Goal: Information Seeking & Learning: Learn about a topic

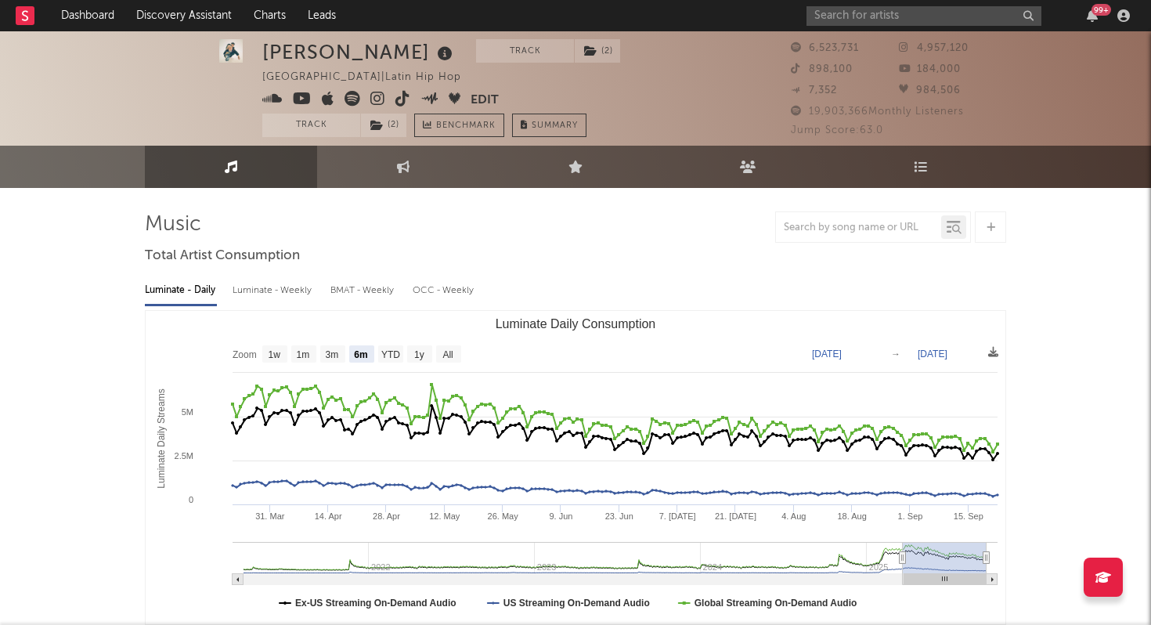
select select "6m"
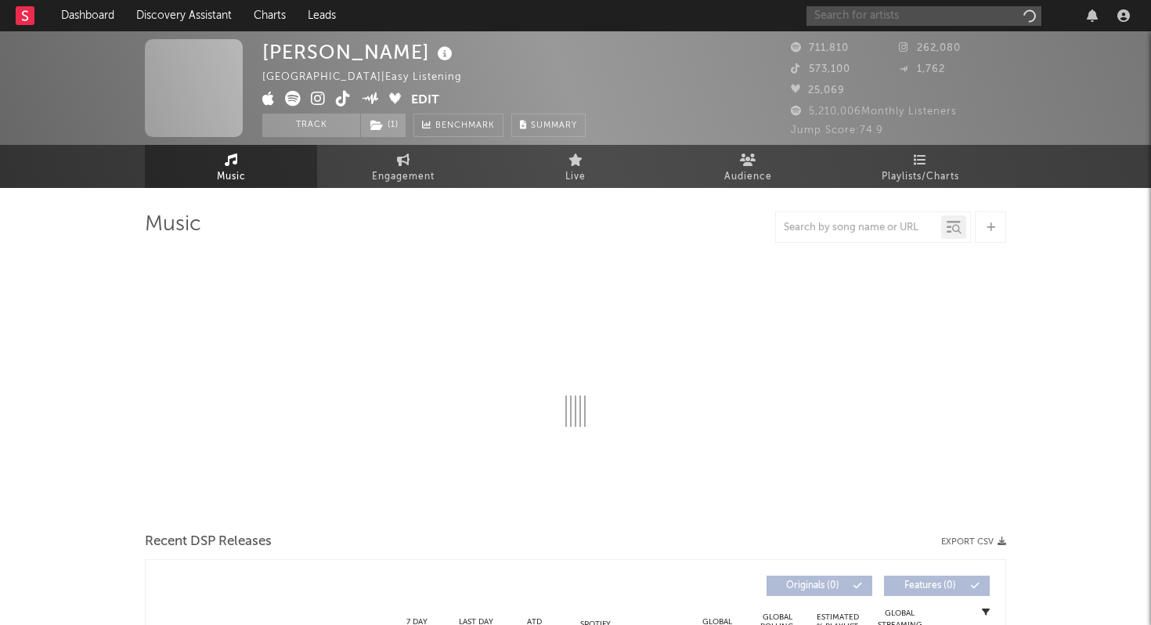
click at [854, 11] on input "text" at bounding box center [924, 16] width 235 height 20
type input "manuel medrano"
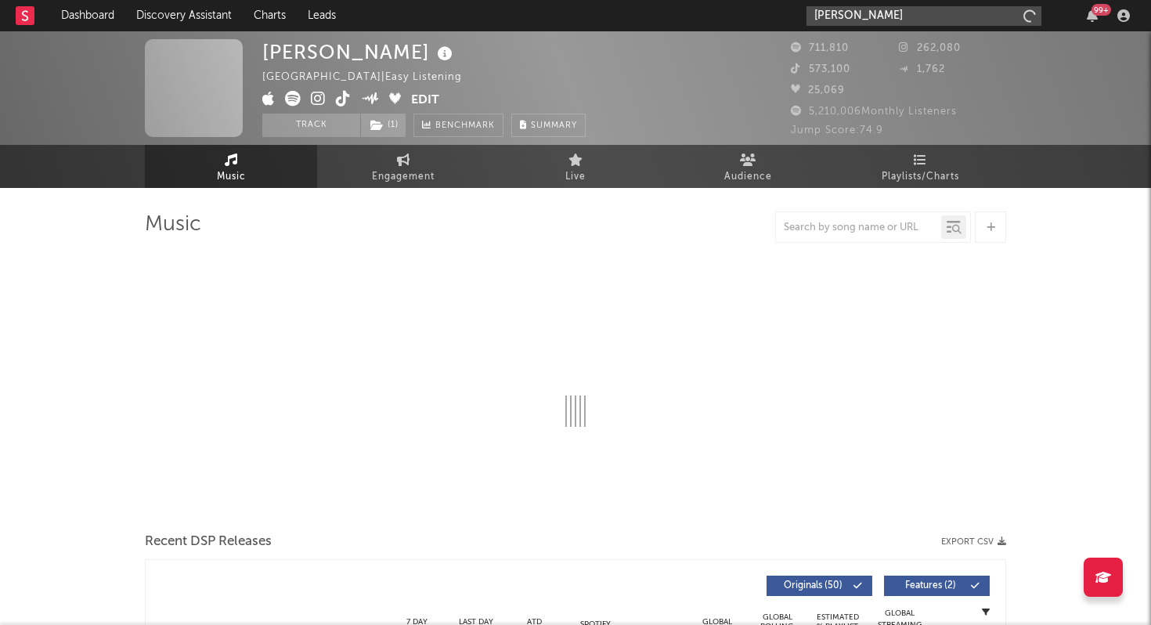
select select "6m"
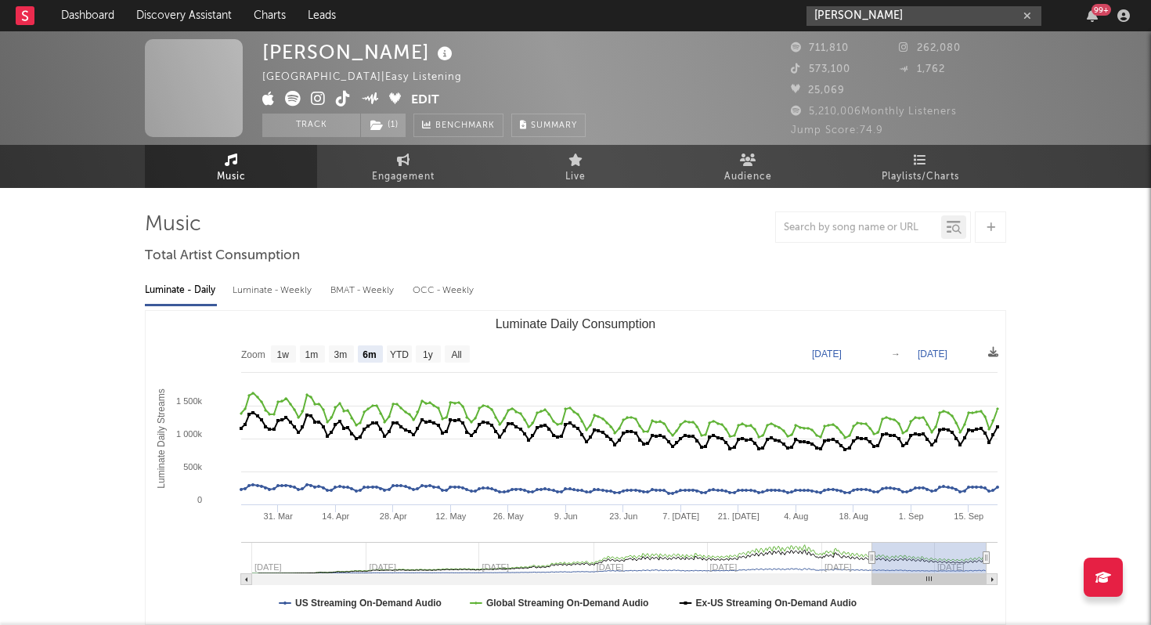
click at [915, 13] on input "manuel medrano" at bounding box center [924, 16] width 235 height 20
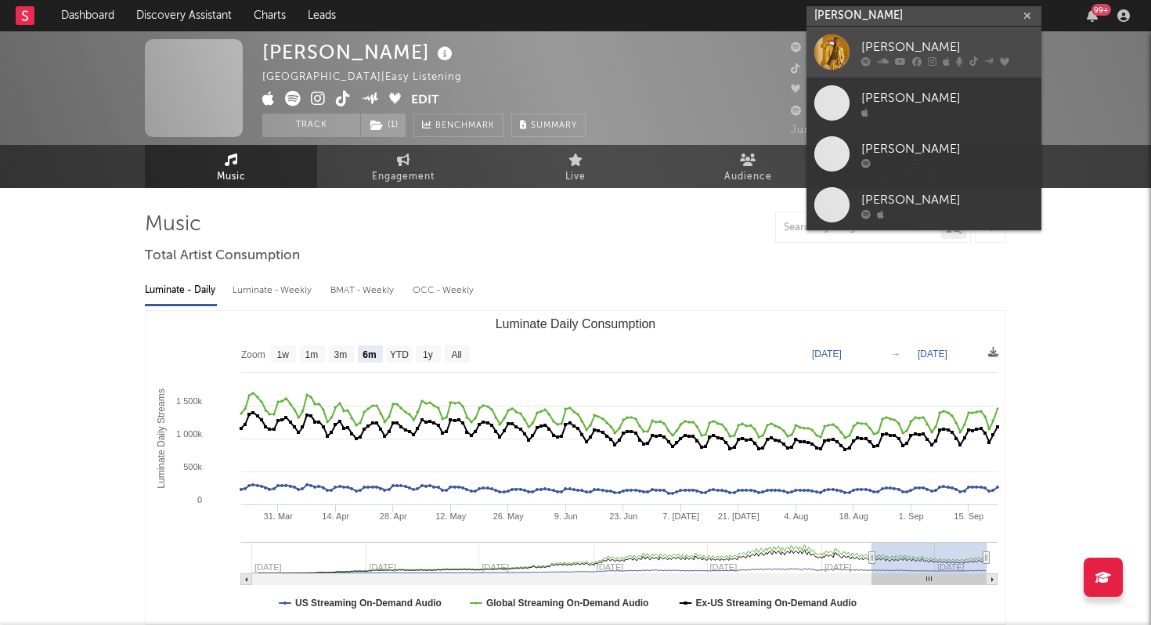
type input "manuel medrano"
click at [897, 42] on div "Manuel Medrano" at bounding box center [947, 47] width 172 height 19
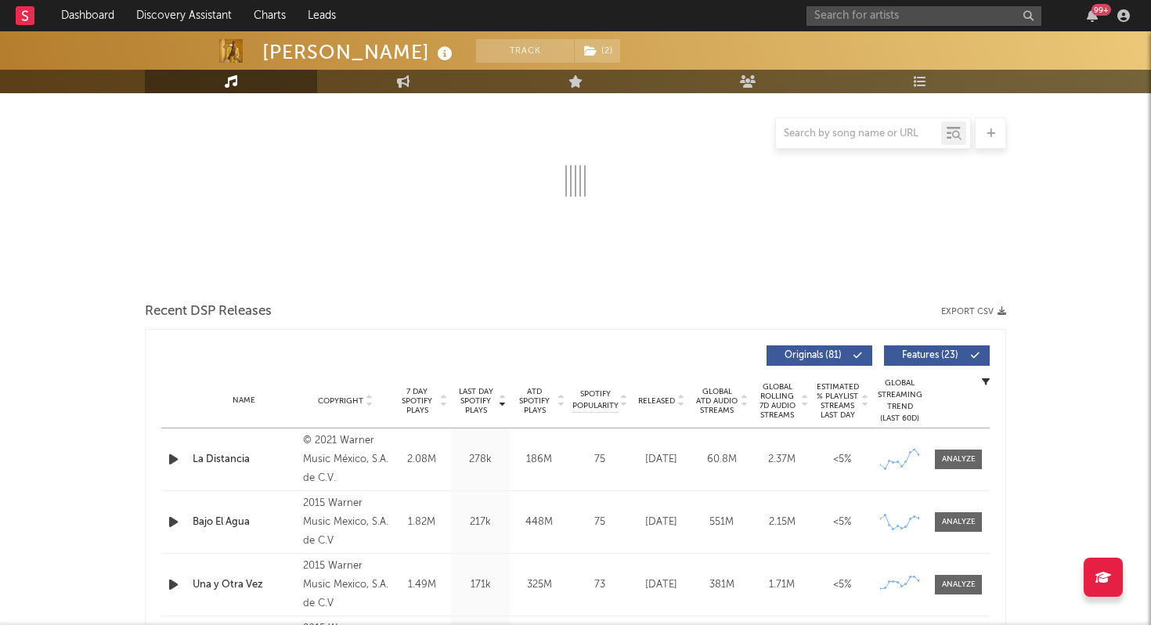
select select "6m"
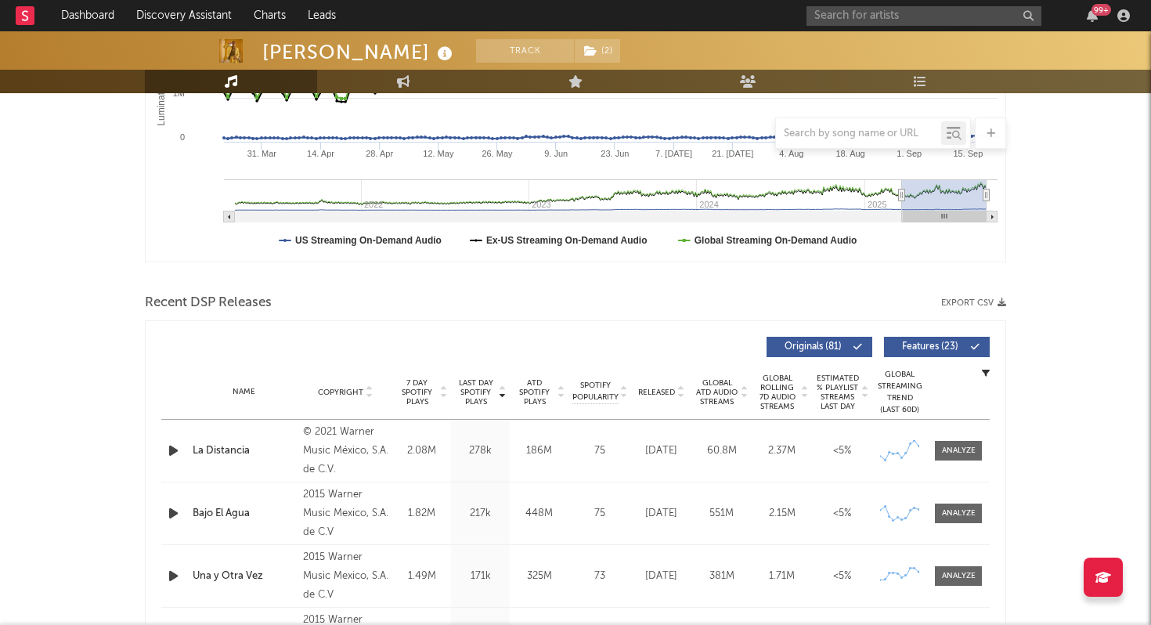
scroll to position [385, 0]
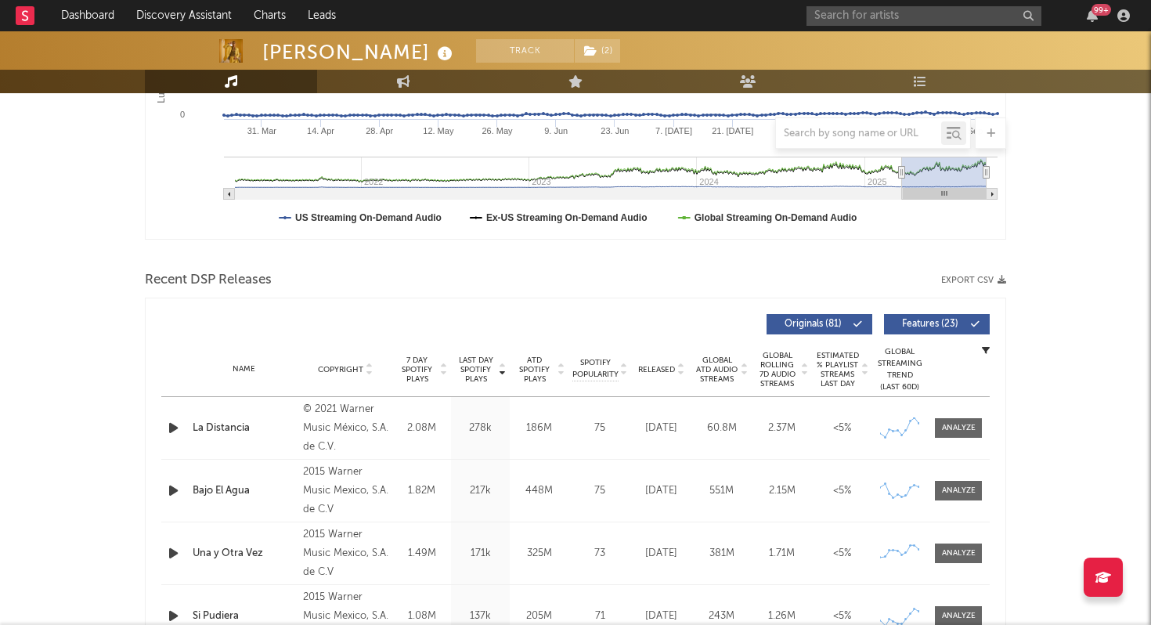
click at [241, 373] on div "Name" at bounding box center [244, 369] width 103 height 12
click at [677, 368] on icon at bounding box center [681, 366] width 8 height 6
click at [210, 410] on div "Name Mucho Más Que Ayer Copyright © 2025 Warner Music México, S.A. de C.V. Labe…" at bounding box center [575, 428] width 829 height 62
click at [225, 421] on div "Mucho Más Que Ayer" at bounding box center [244, 429] width 103 height 16
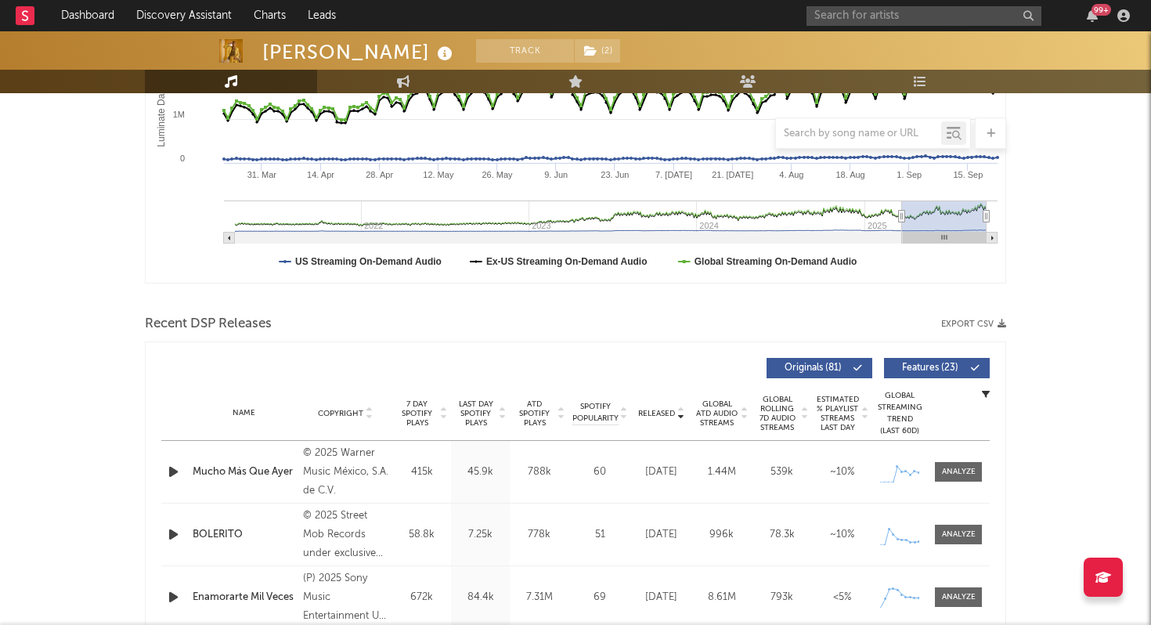
scroll to position [0, 0]
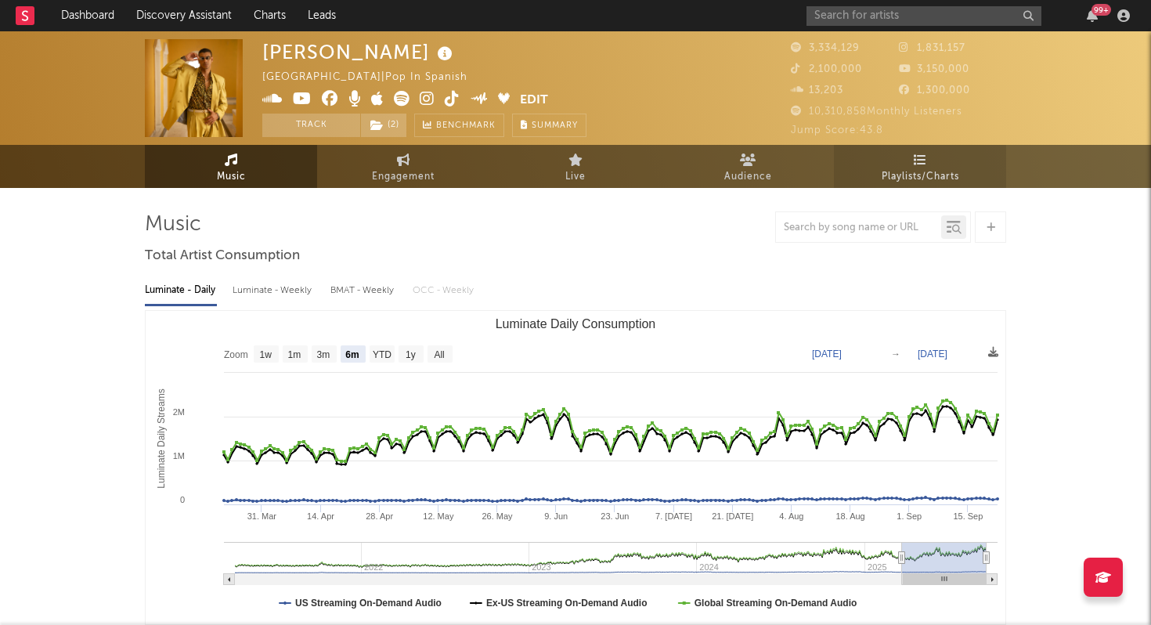
click at [889, 161] on link "Playlists/Charts" at bounding box center [920, 166] width 172 height 43
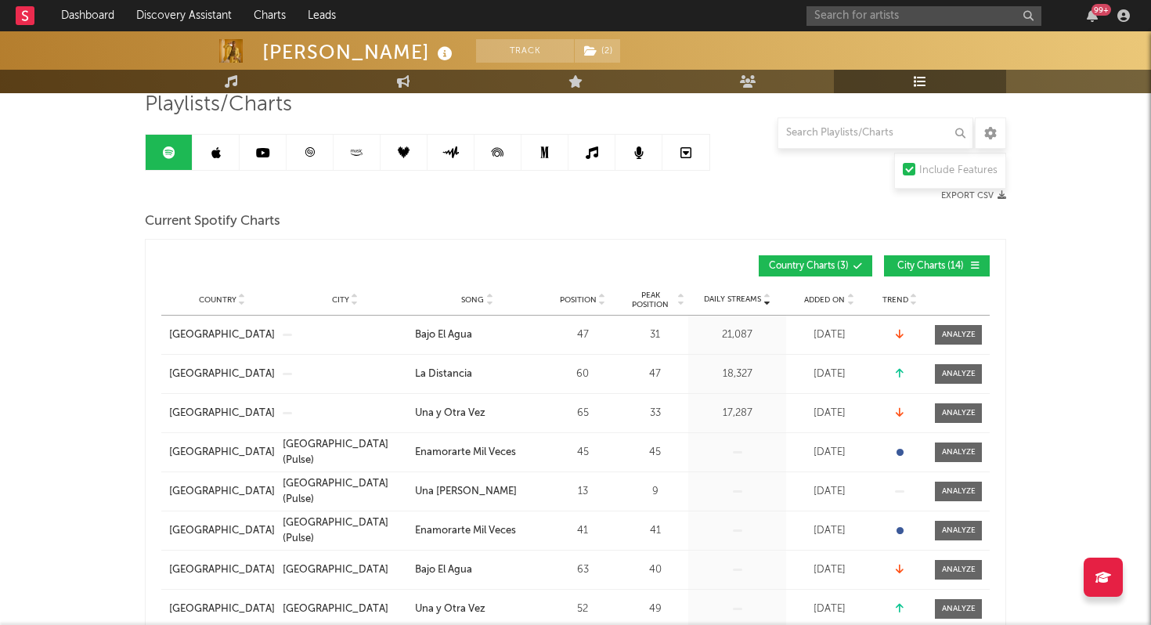
scroll to position [125, 0]
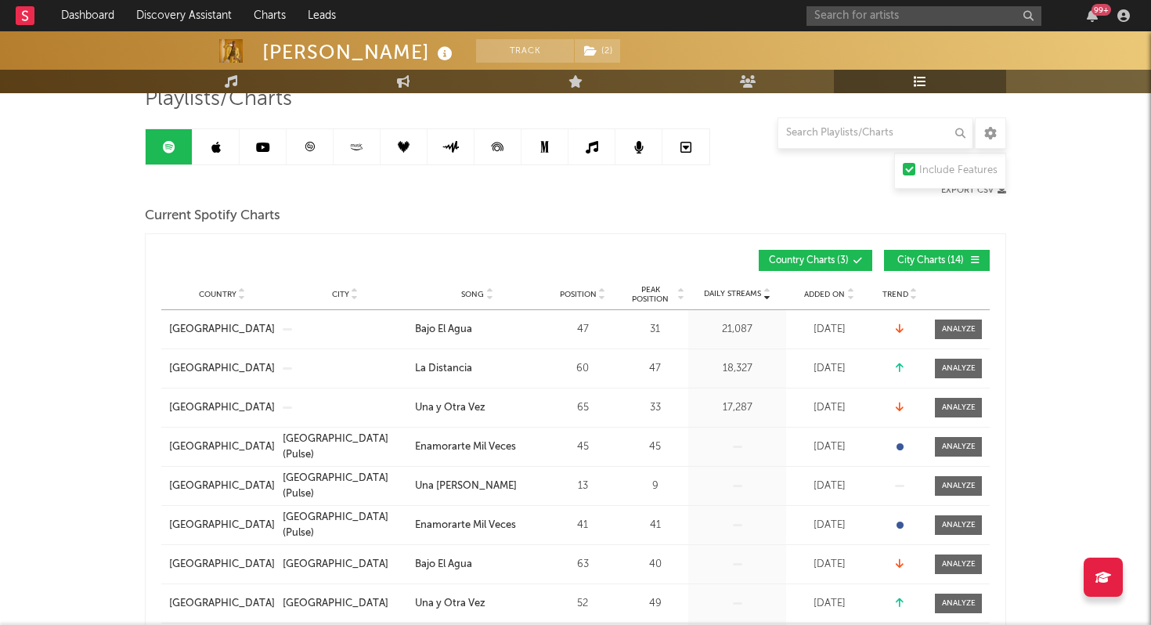
click at [741, 302] on div "Country City Song Position Peak Position Estimated Daily Streams Playlist Follo…" at bounding box center [575, 294] width 829 height 31
click at [738, 299] on div "Daily Streams" at bounding box center [737, 294] width 90 height 12
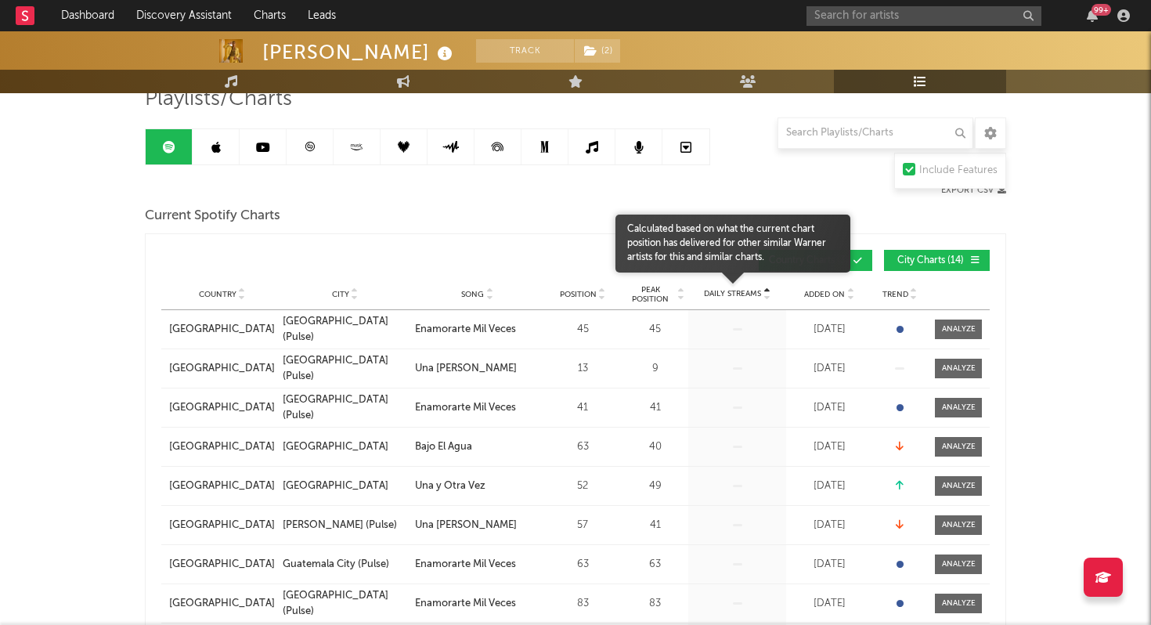
click at [738, 299] on span "Daily Streams" at bounding box center [732, 294] width 57 height 12
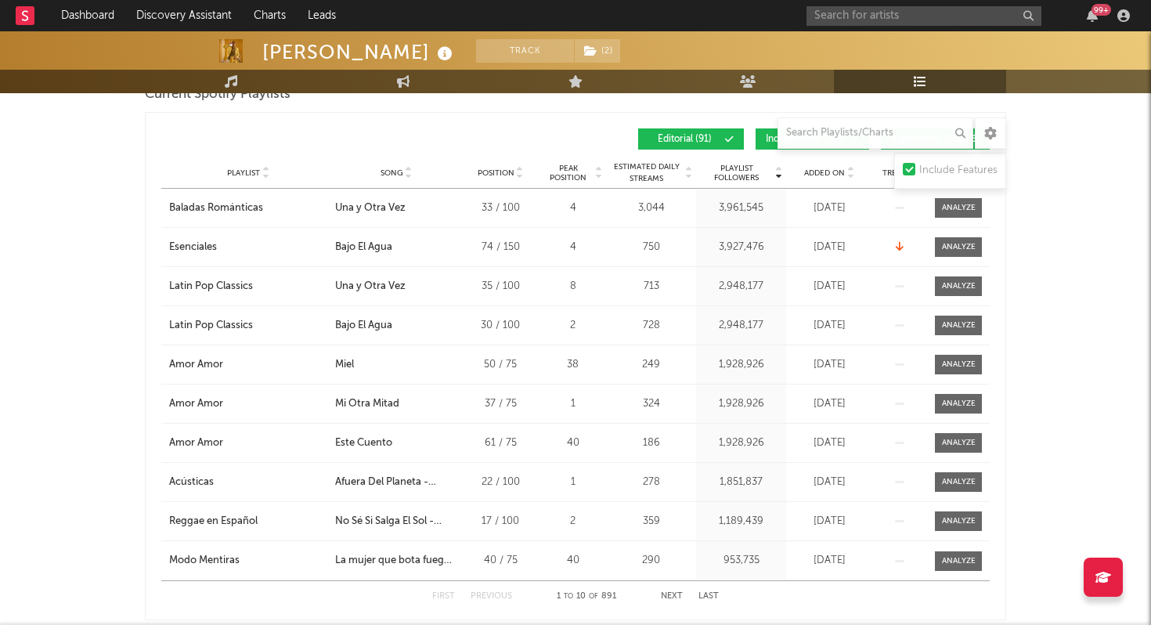
scroll to position [1352, 0]
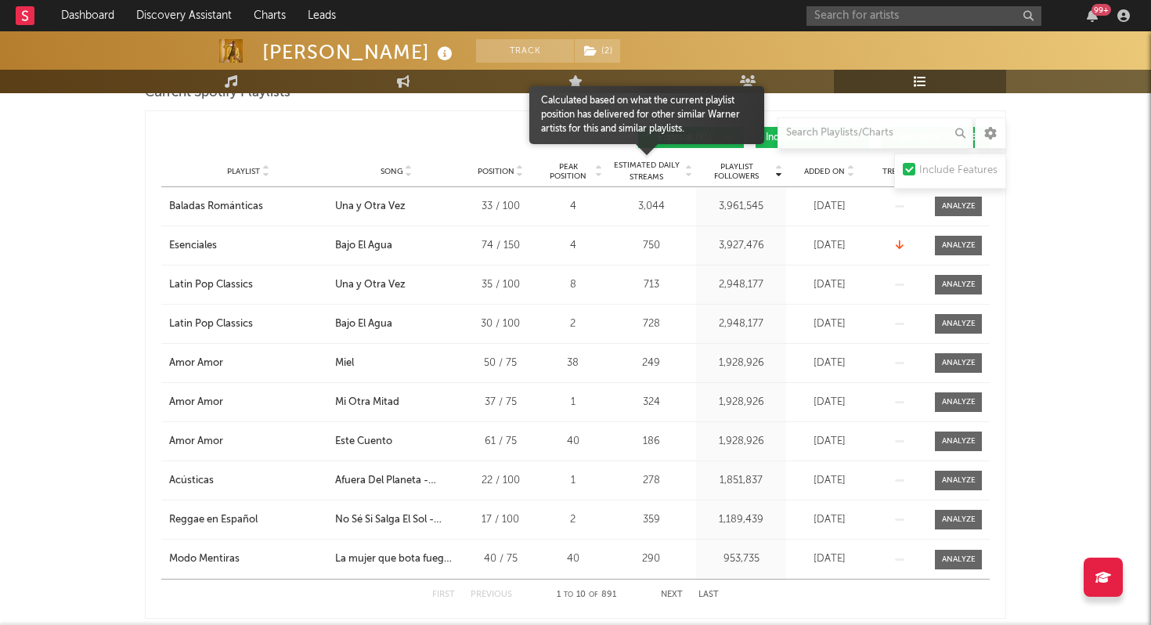
click at [656, 169] on span "Estimated Daily Streams" at bounding box center [646, 171] width 73 height 23
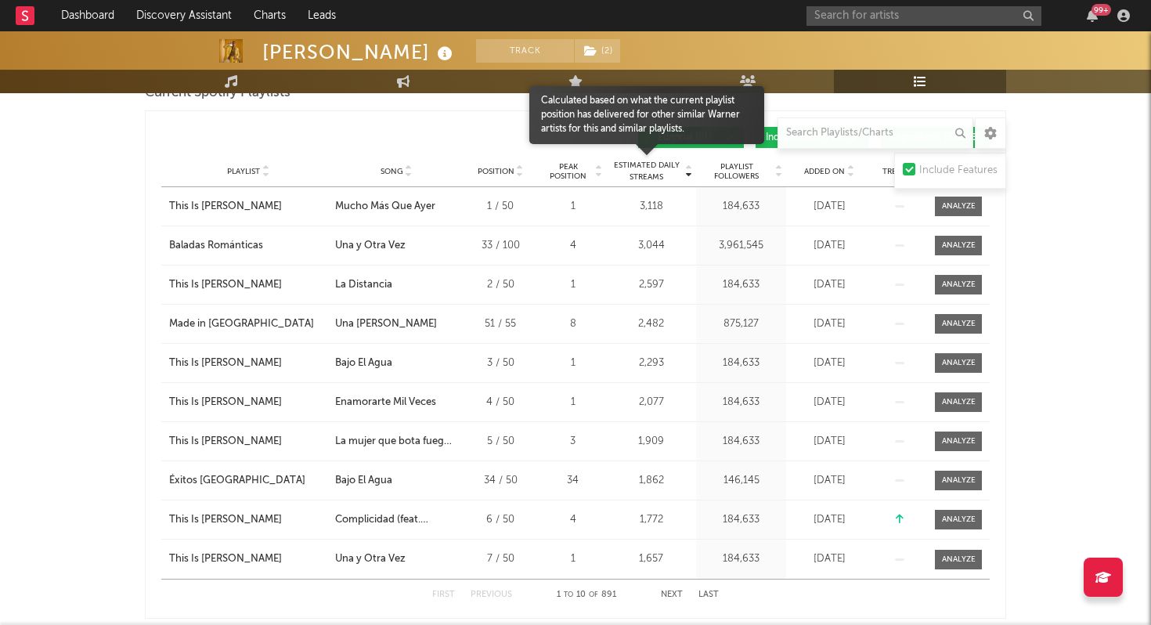
click at [656, 169] on span "Estimated Daily Streams" at bounding box center [646, 171] width 73 height 23
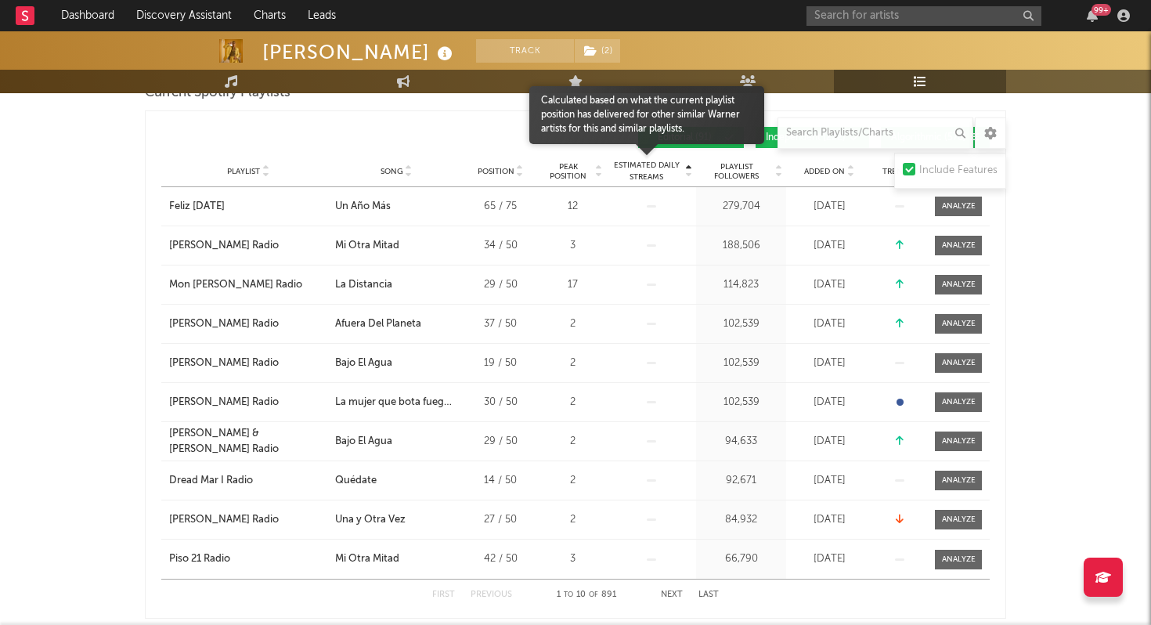
click at [656, 169] on span "Estimated Daily Streams" at bounding box center [646, 171] width 73 height 23
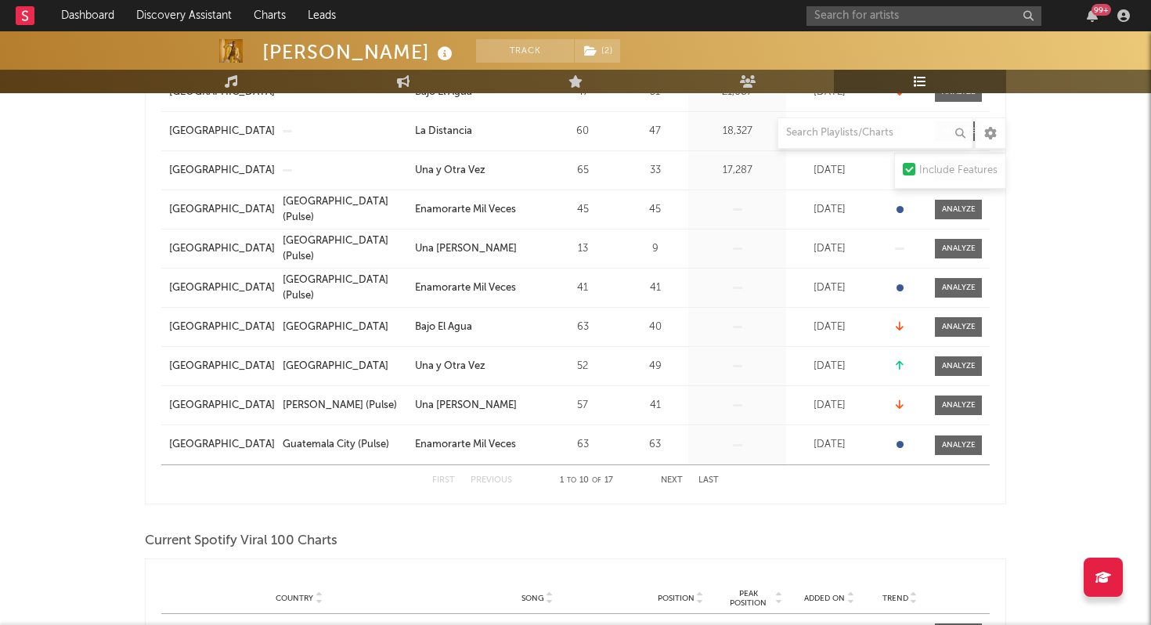
scroll to position [240, 0]
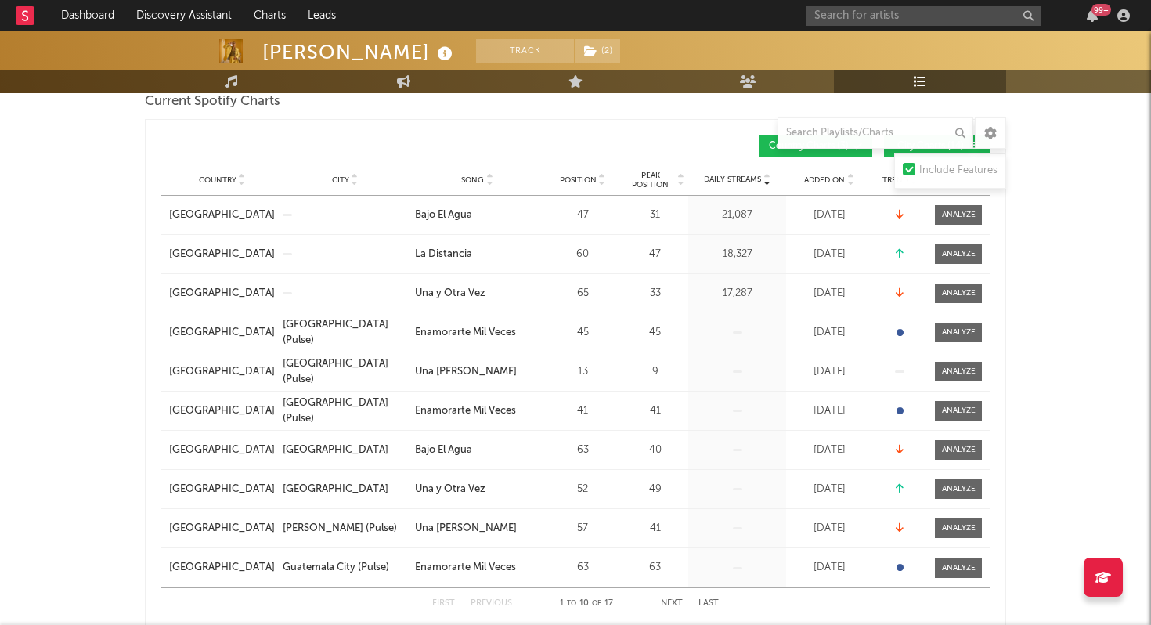
click at [482, 181] on span "Song" at bounding box center [472, 179] width 23 height 9
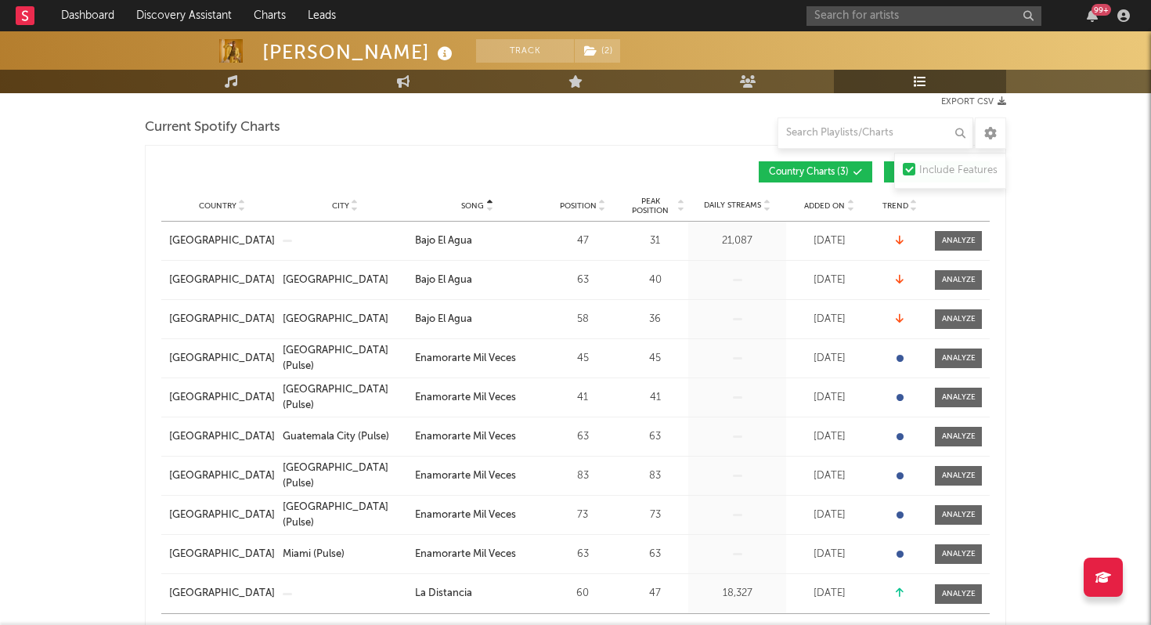
scroll to position [156, 0]
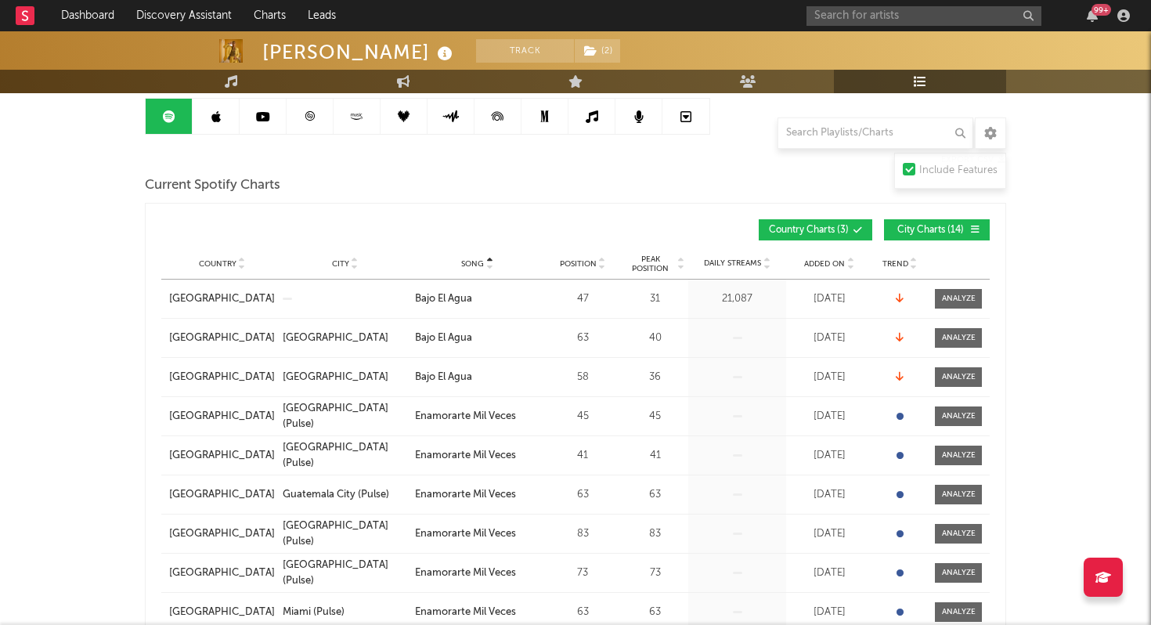
click at [467, 258] on div "Song" at bounding box center [477, 264] width 125 height 12
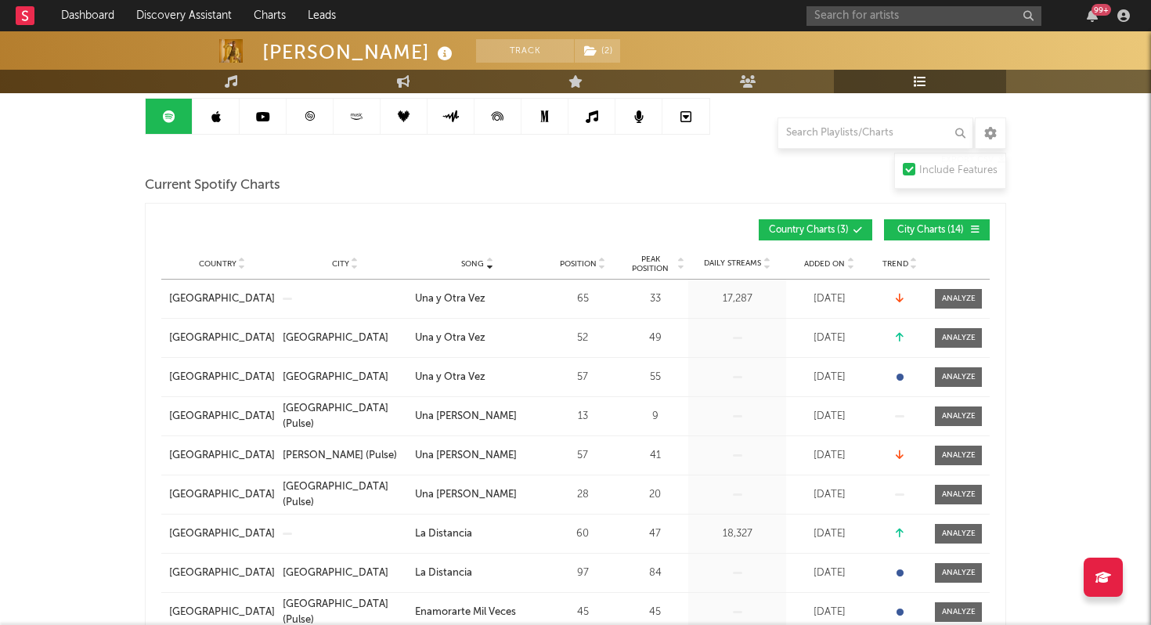
click at [824, 267] on span "Added On" at bounding box center [824, 263] width 41 height 9
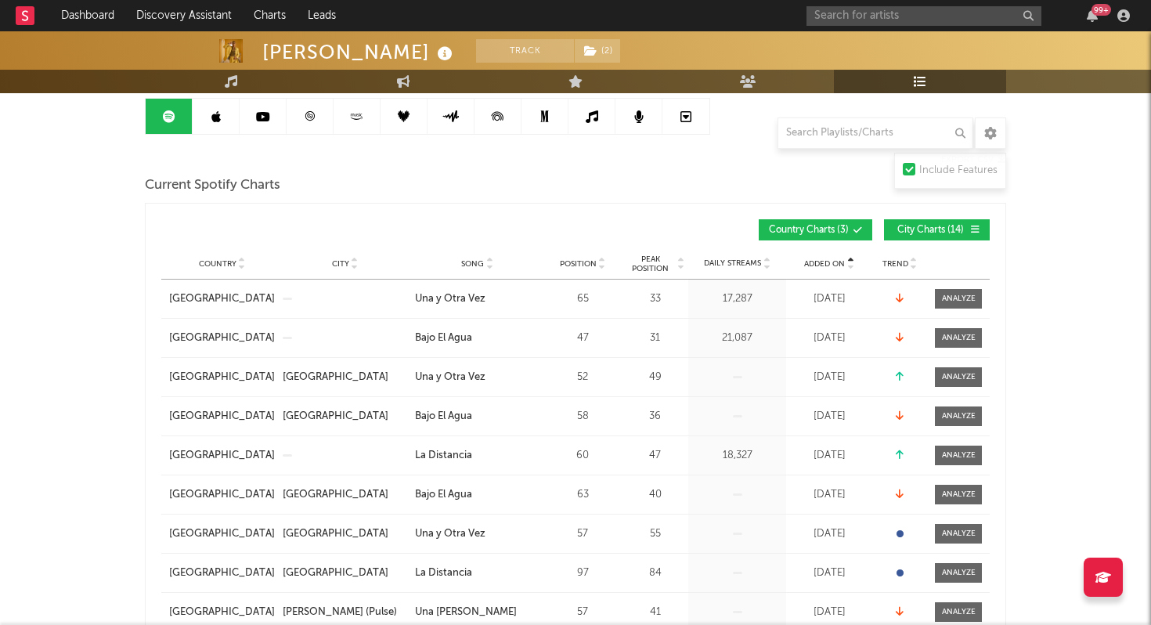
click at [832, 264] on span "Added On" at bounding box center [824, 263] width 41 height 9
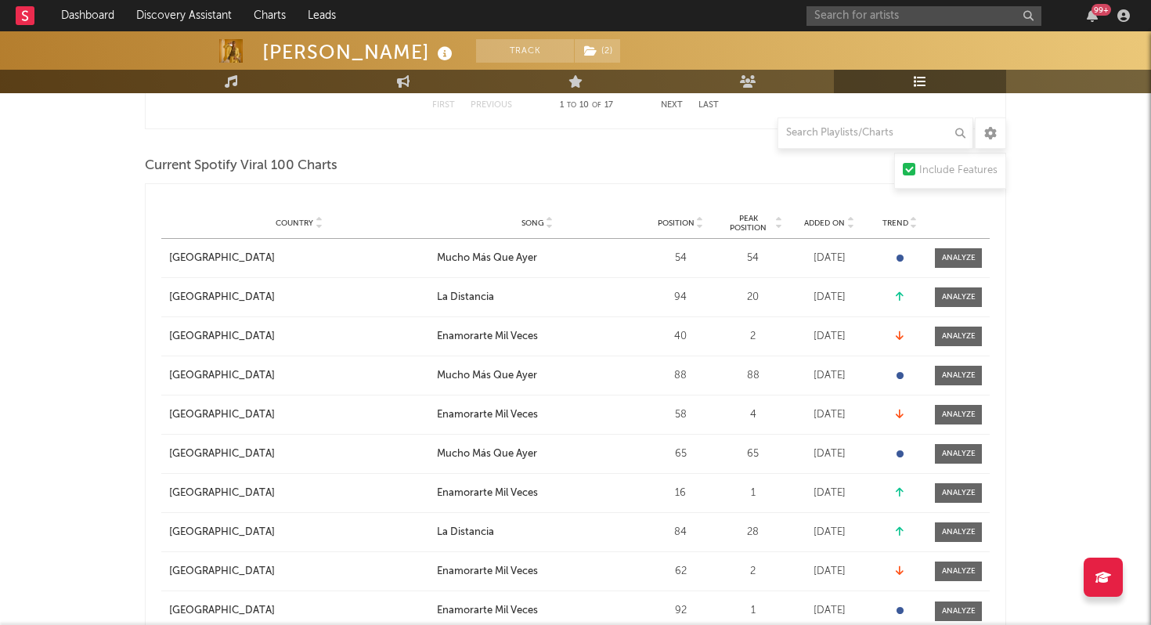
scroll to position [742, 0]
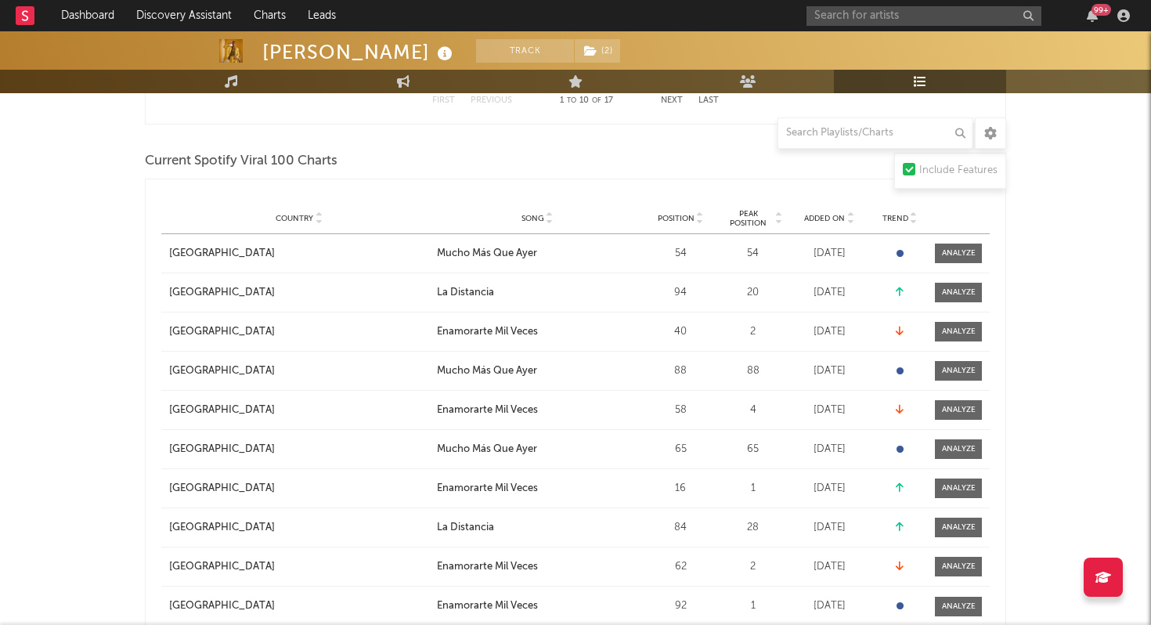
click at [823, 218] on span "Added On" at bounding box center [824, 218] width 41 height 9
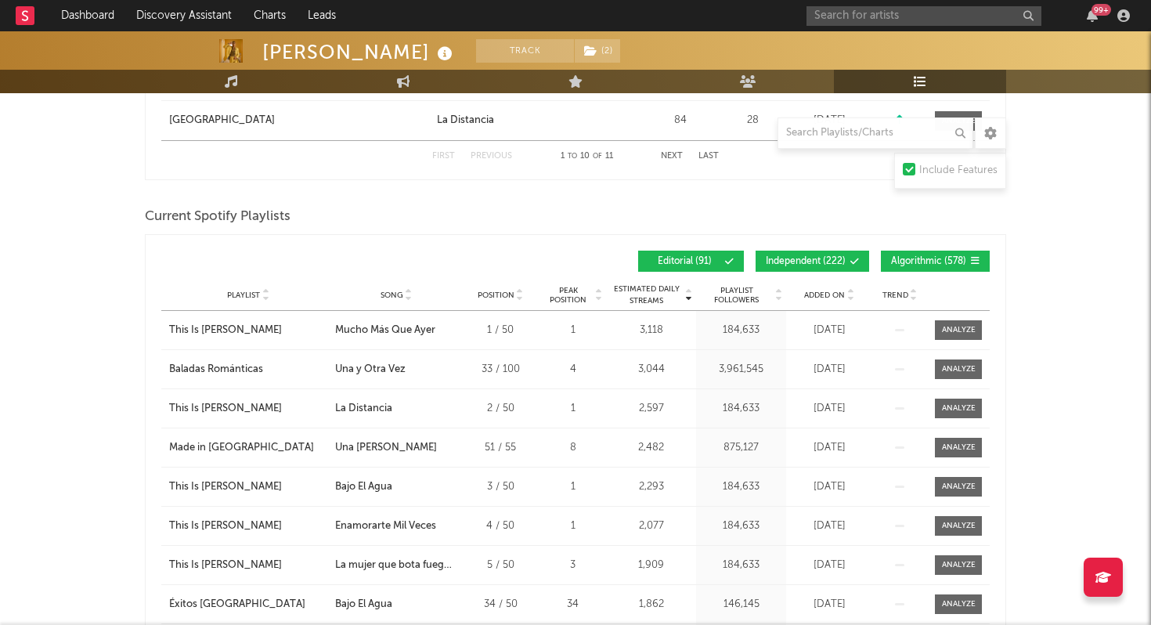
scroll to position [1237, 0]
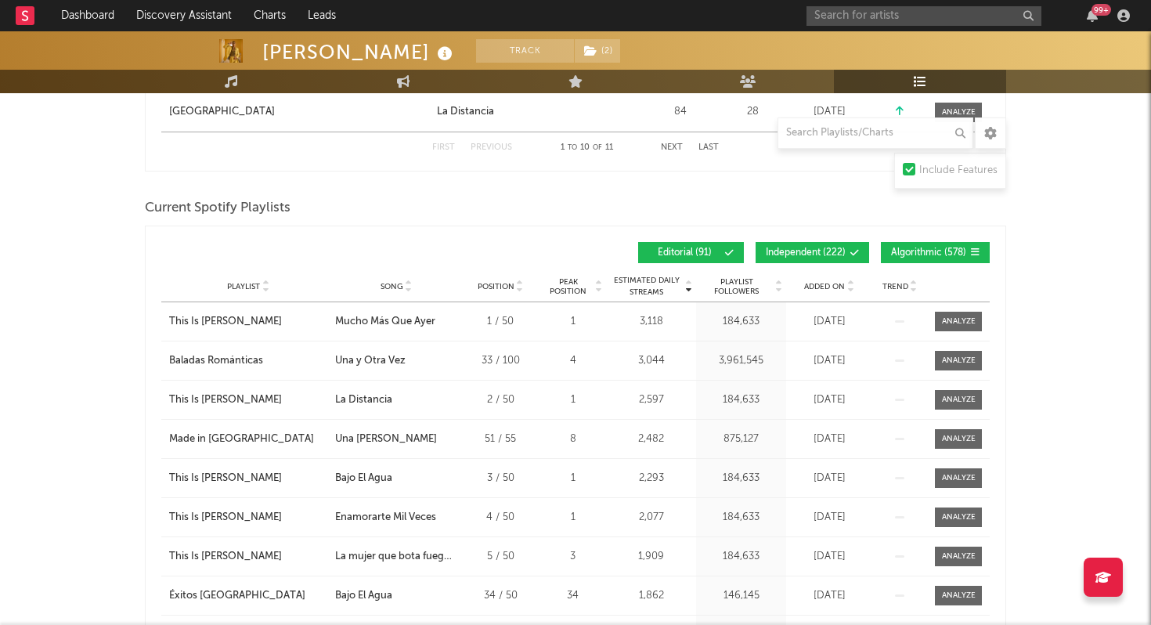
click at [392, 287] on span "Song" at bounding box center [392, 286] width 23 height 9
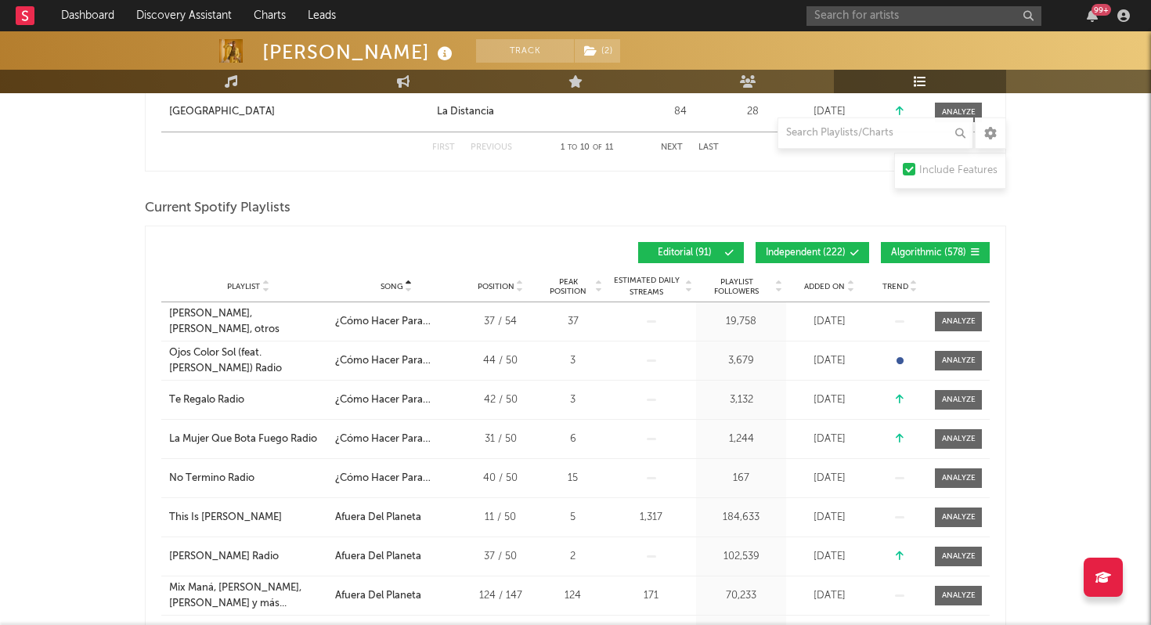
click at [392, 287] on span "Song" at bounding box center [392, 286] width 23 height 9
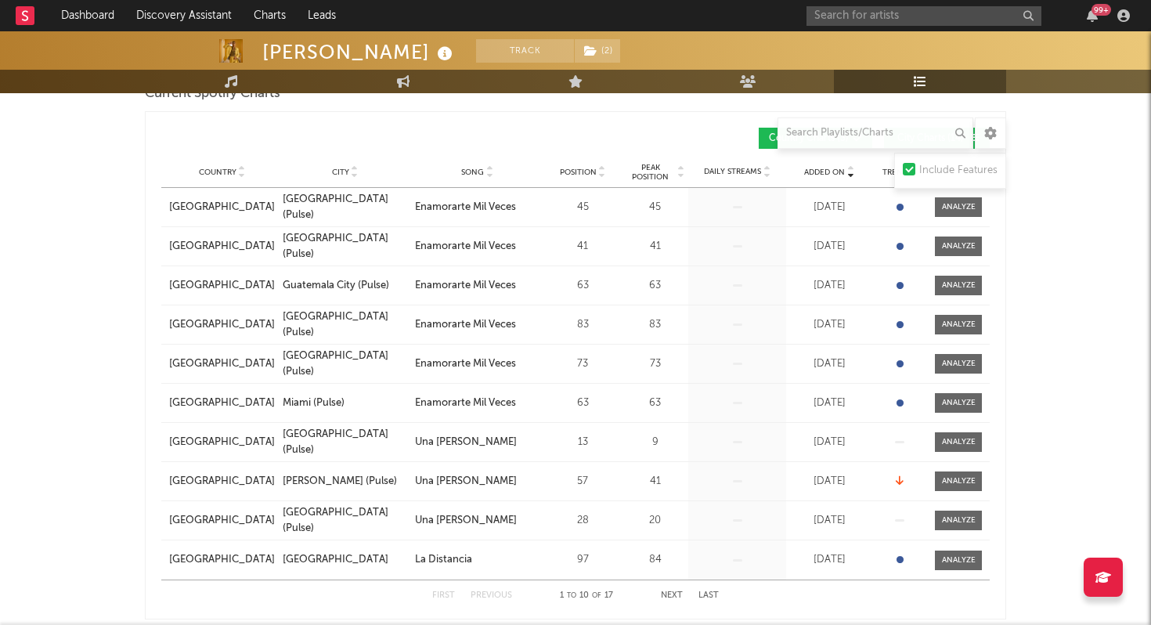
scroll to position [0, 0]
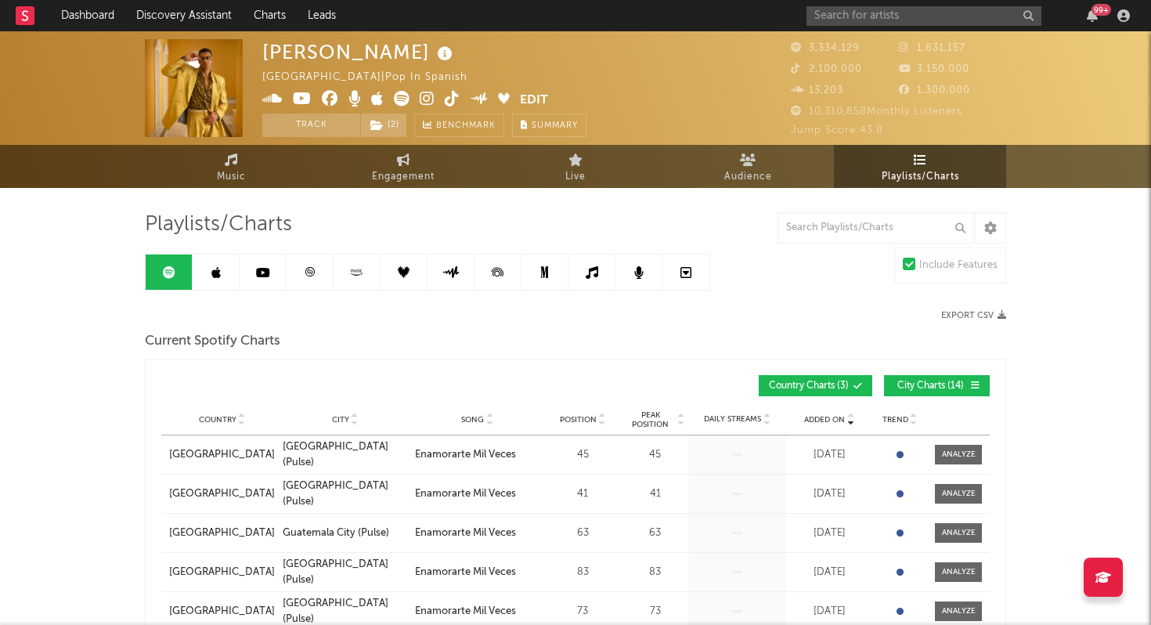
click at [206, 265] on link at bounding box center [216, 272] width 47 height 35
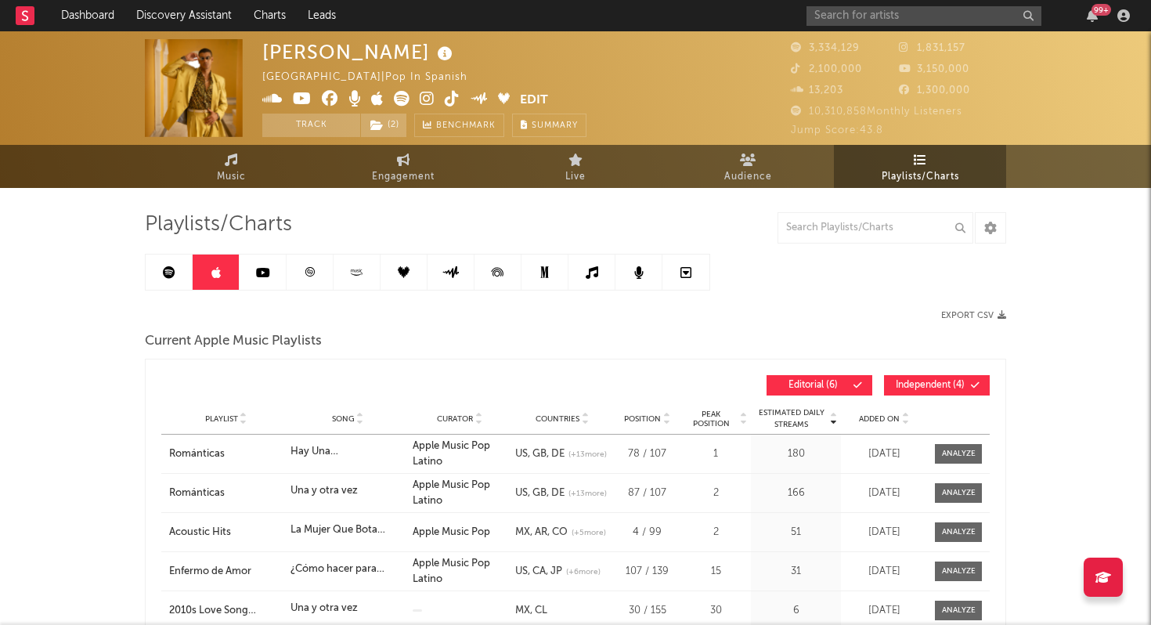
click at [164, 267] on icon at bounding box center [169, 272] width 13 height 13
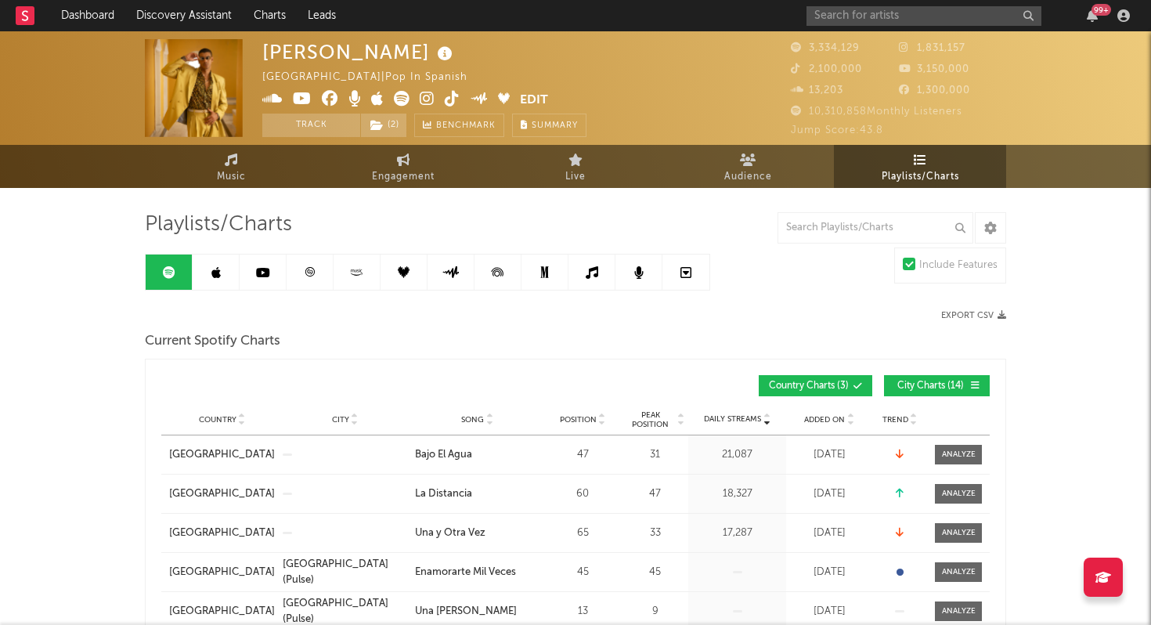
click at [402, 174] on span "Engagement" at bounding box center [403, 177] width 63 height 19
select select "1w"
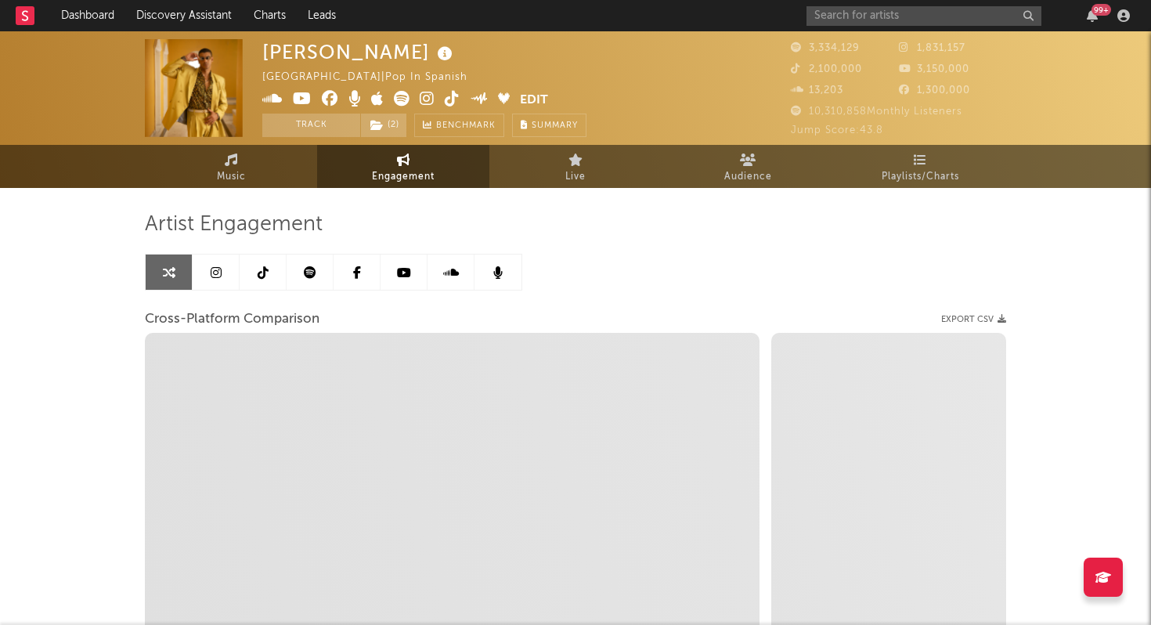
select select "1m"
